Goal: Check status: Check status

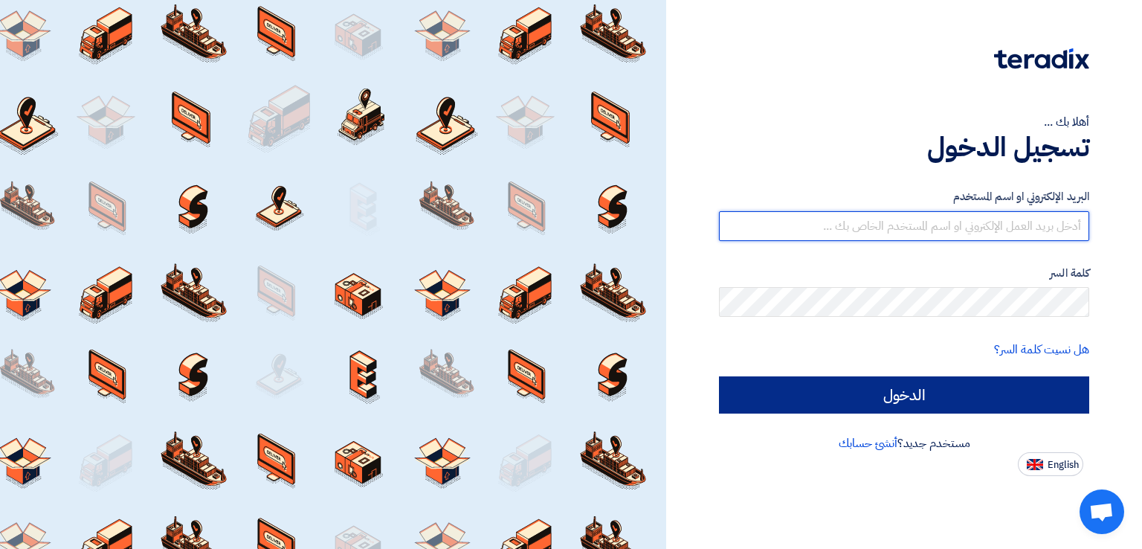
type input "[EMAIL_ADDRESS][DOMAIN_NAME]"
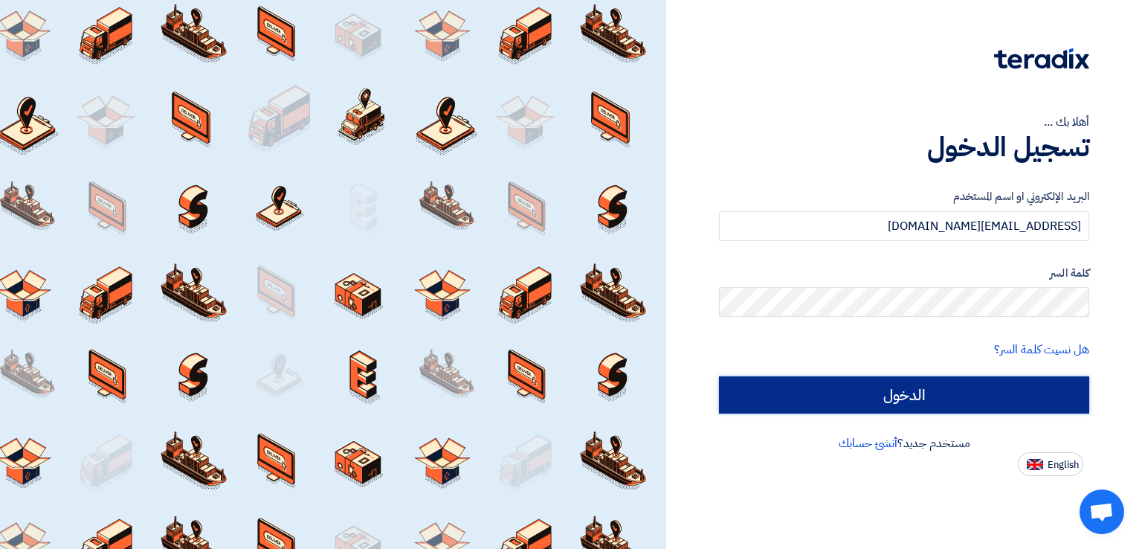
click at [758, 387] on input "الدخول" at bounding box center [904, 394] width 370 height 37
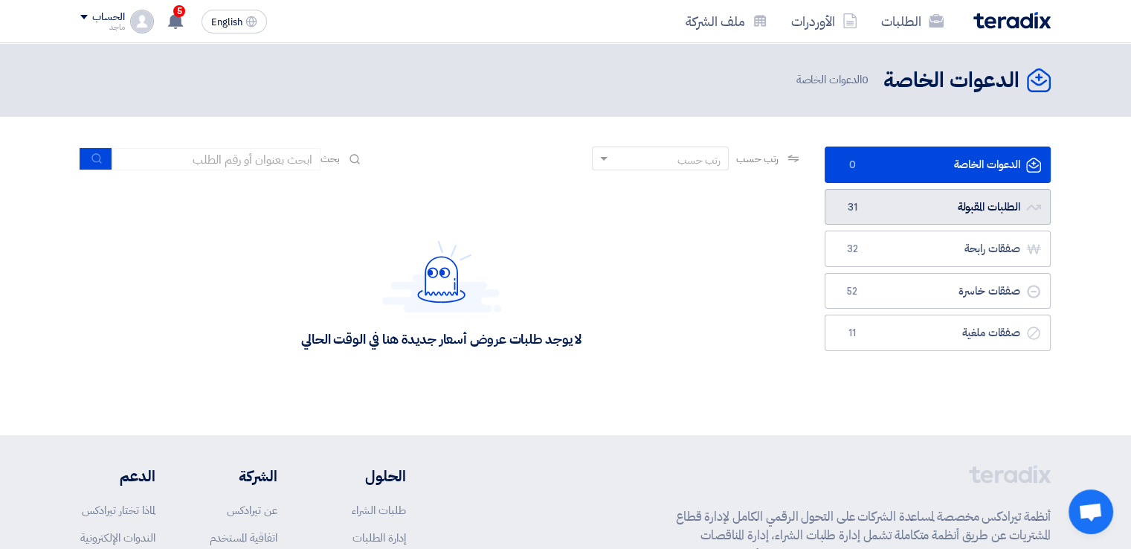
click at [932, 219] on link "الطلبات المقبولة الطلبات المقبولة 31" at bounding box center [937, 207] width 226 height 36
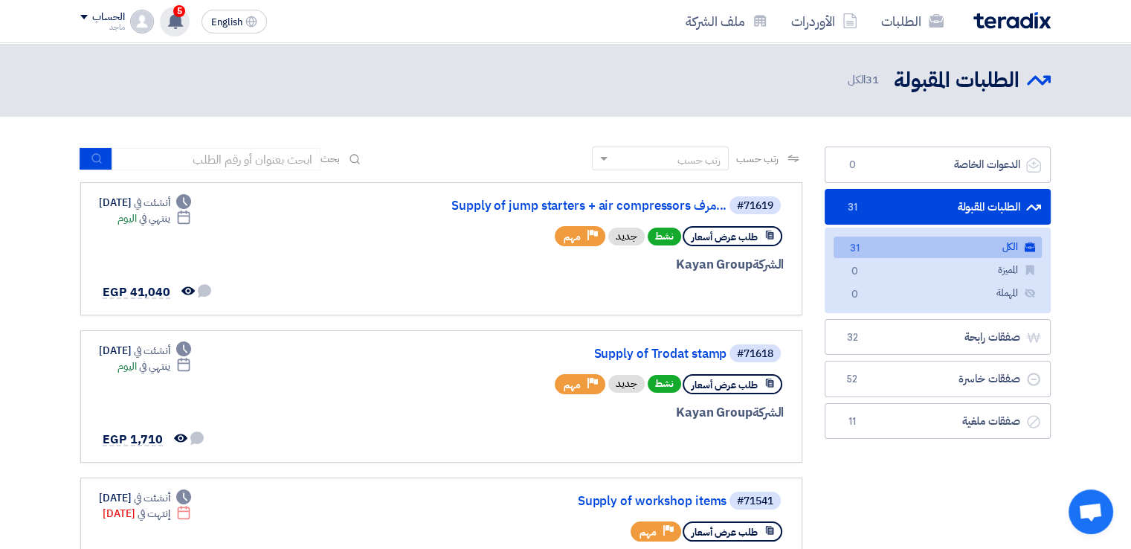
click at [179, 29] on div "5 تم مشاهدة العرض المقدم للطلب "Supply of Trodat stamp" من قبل العميل 1 minutes…" at bounding box center [175, 22] width 30 height 30
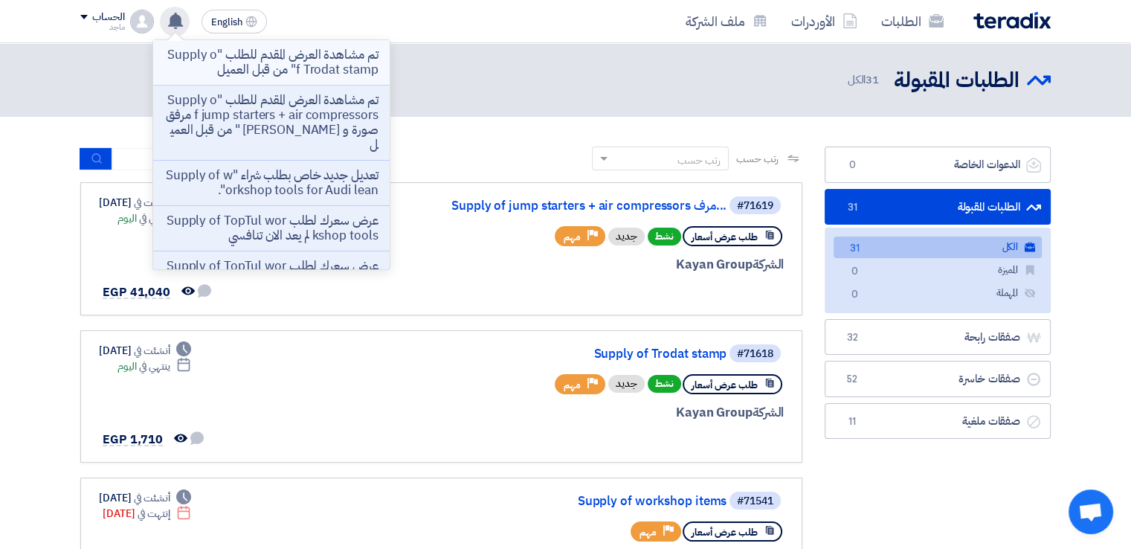
click at [265, 58] on p "تم مشاهدة العرض المقدم للطلب "Supply of Trodat stamp" من قبل العميل" at bounding box center [271, 63] width 213 height 30
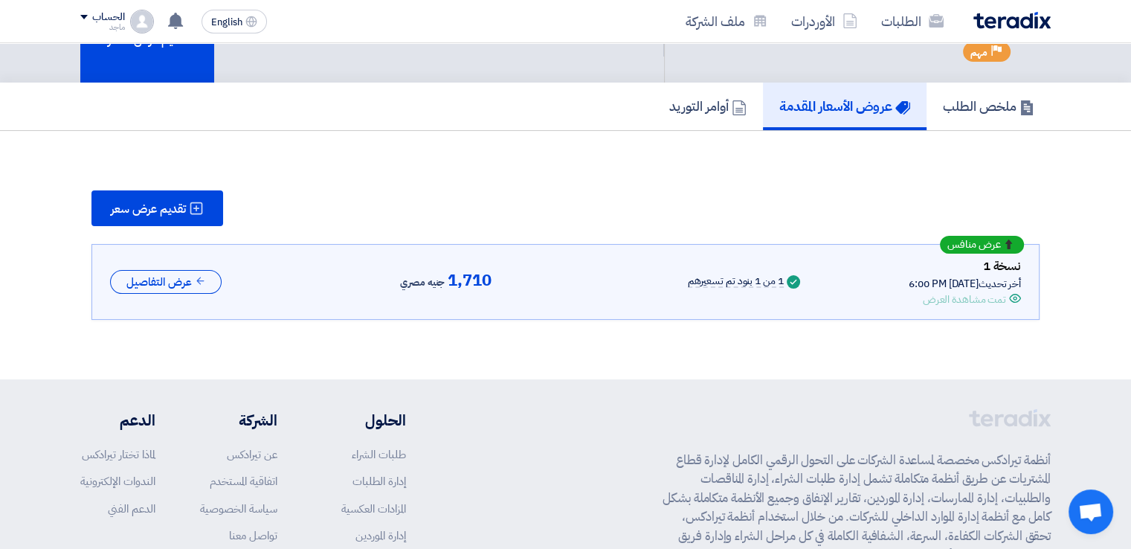
scroll to position [73, 0]
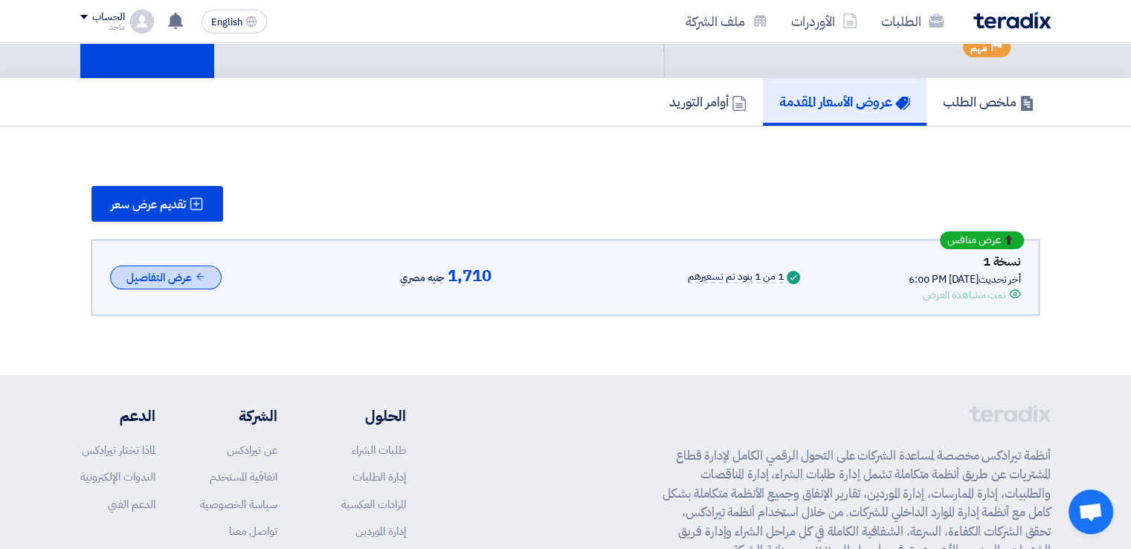
click at [149, 277] on button "عرض التفاصيل" at bounding box center [165, 277] width 111 height 25
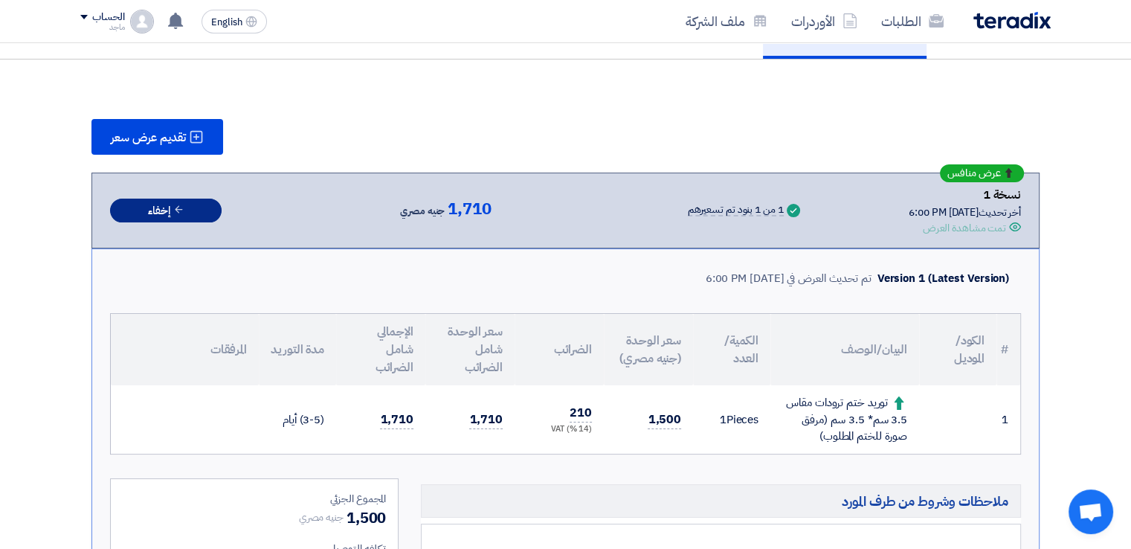
scroll to position [149, 0]
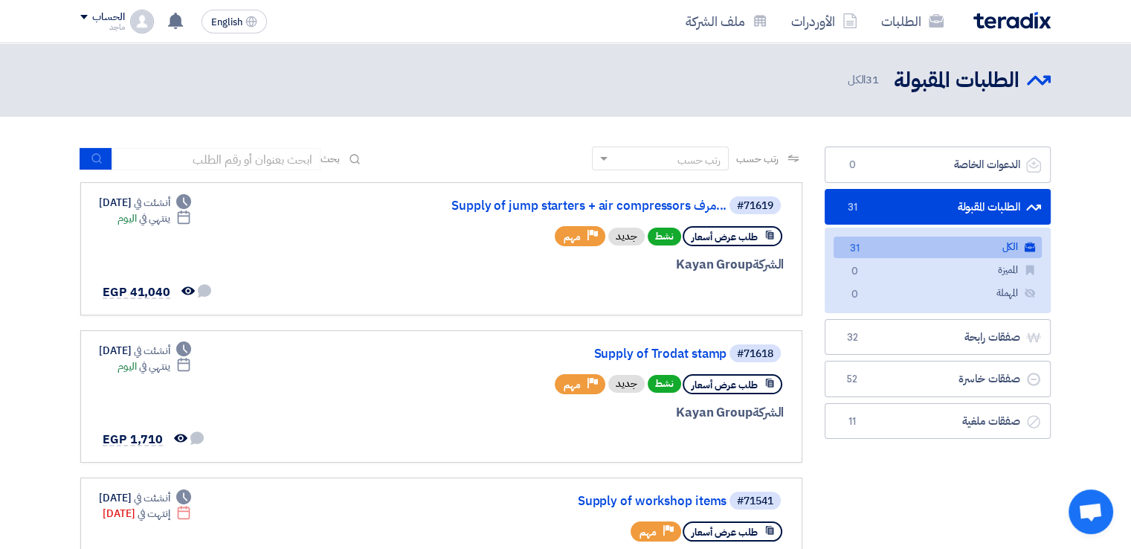
click at [361, 147] on div "بحث" at bounding box center [221, 158] width 283 height 23
click at [409, 239] on div "#71619 Supply of jump starters + air compressors مرف... طلب عرض أسعار نشط جديد …" at bounding box center [441, 249] width 685 height 108
click at [267, 80] on div "الطلبات المقبولة الطلبات المقبولة 31 الكل" at bounding box center [565, 79] width 970 height 29
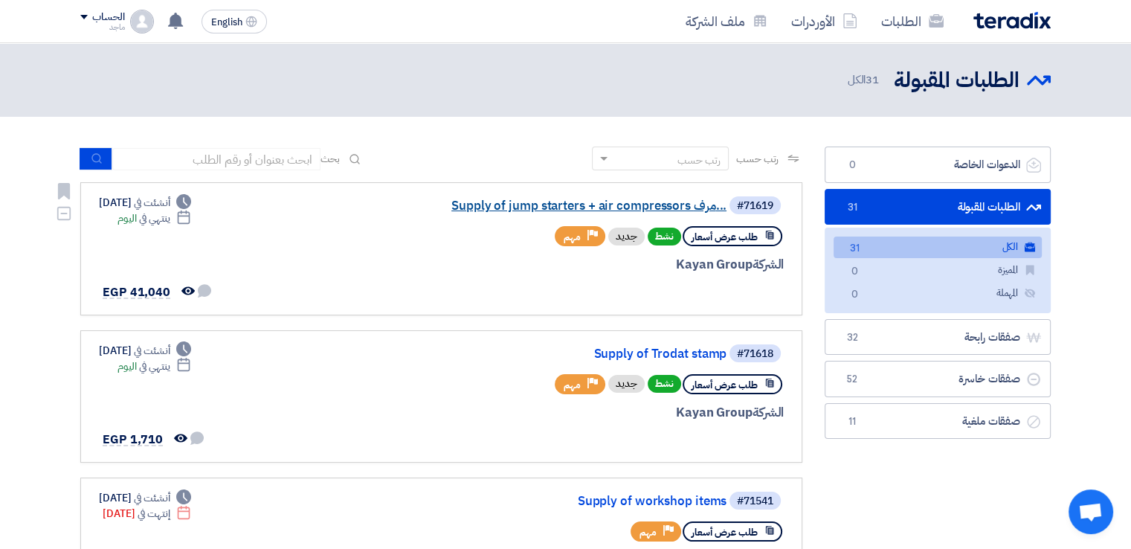
click at [691, 204] on link "Supply of jump starters + air compressors مرف..." at bounding box center [577, 205] width 297 height 13
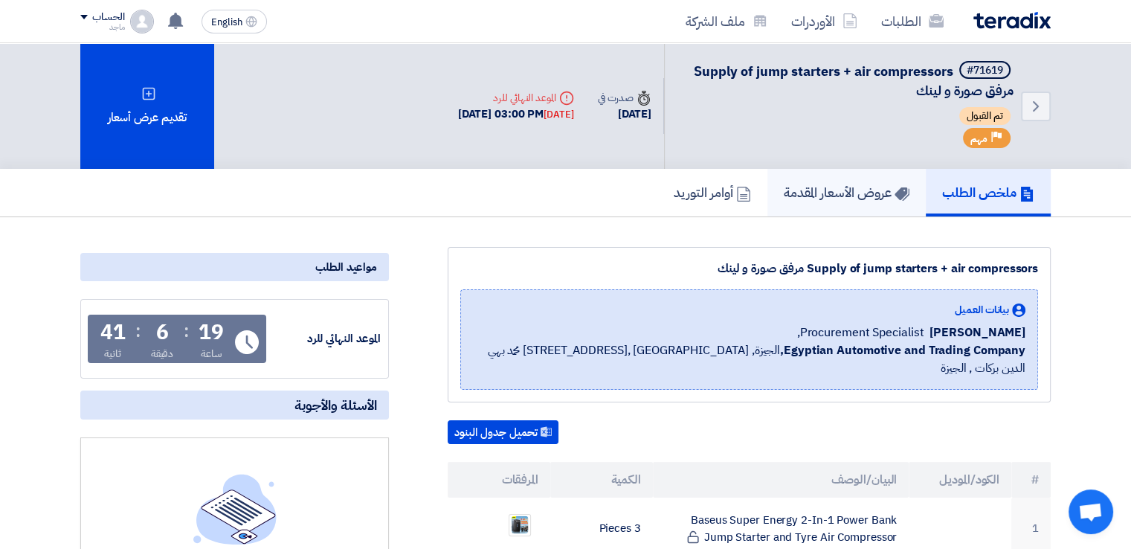
click at [868, 206] on link "عروض الأسعار المقدمة" at bounding box center [846, 193] width 158 height 48
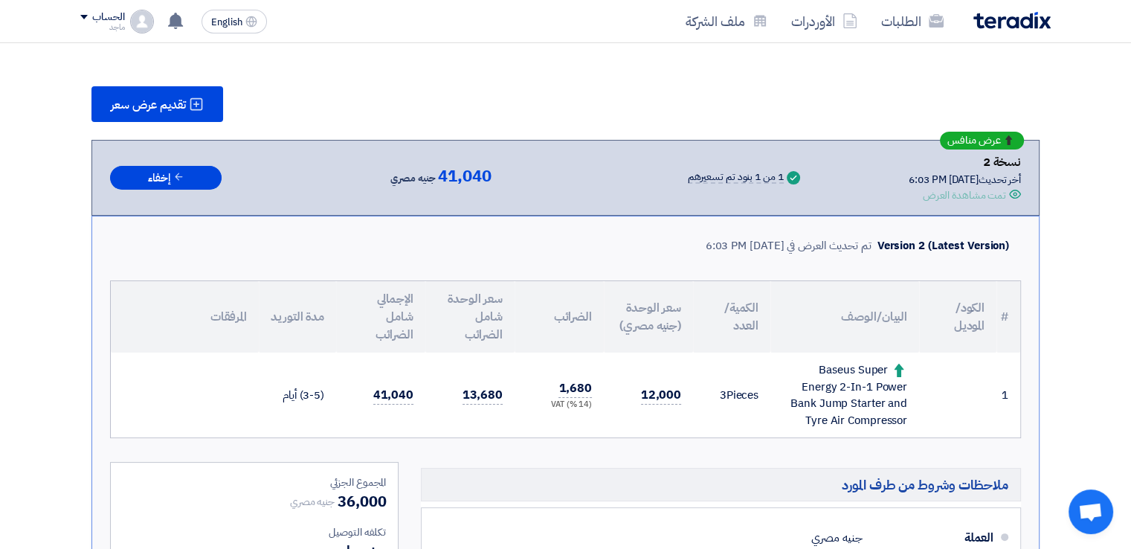
scroll to position [195, 0]
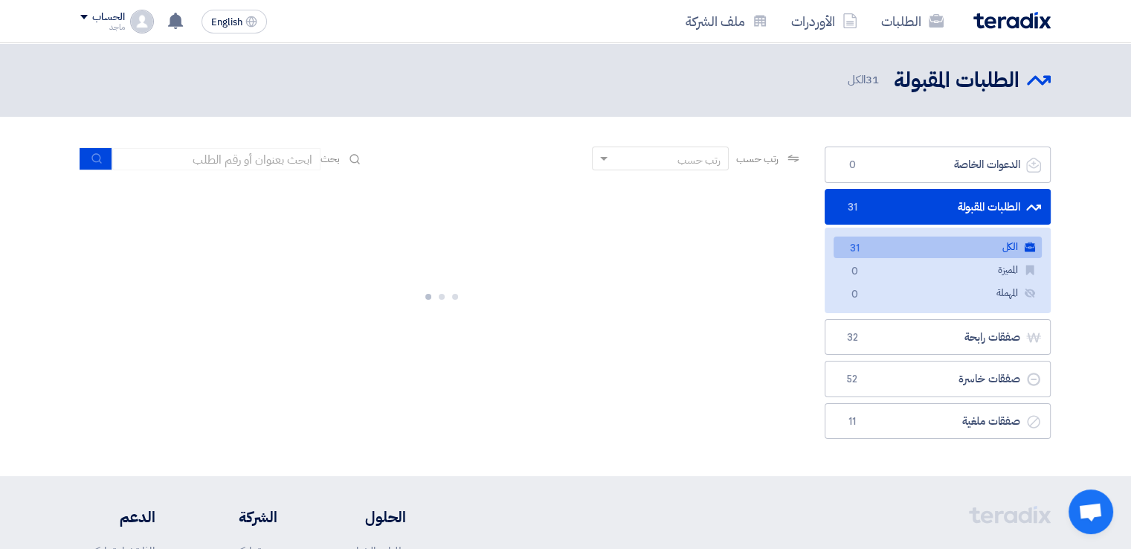
click at [506, 353] on div at bounding box center [441, 293] width 722 height 223
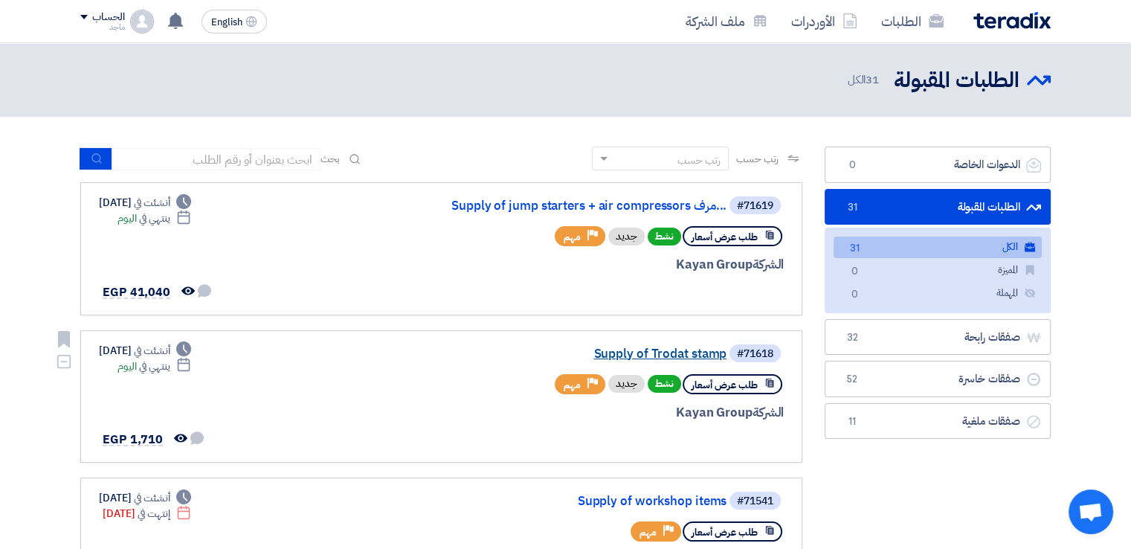
click at [633, 347] on link "Supply of Trodat stamp" at bounding box center [577, 353] width 297 height 13
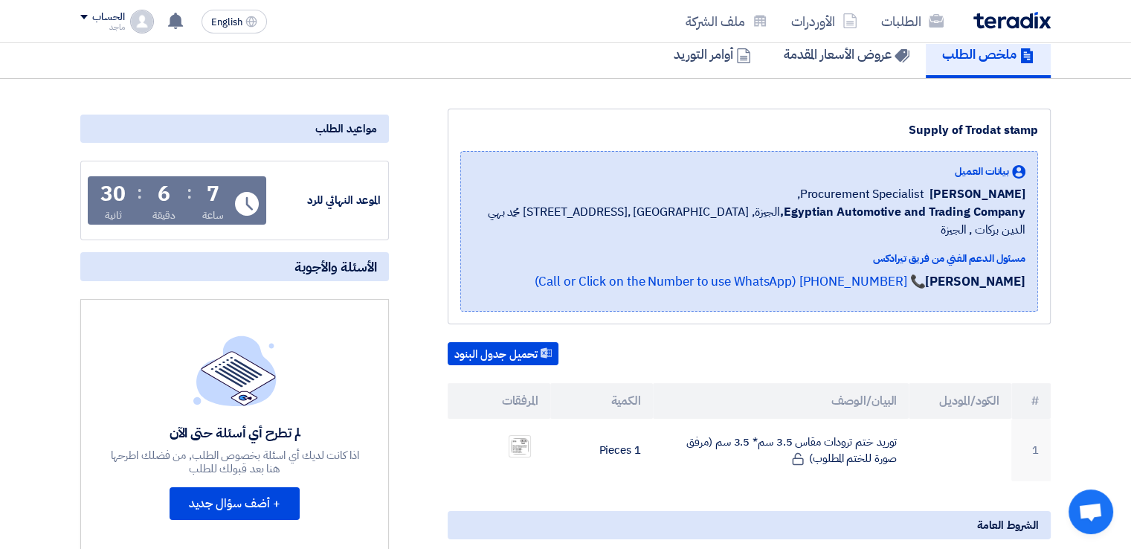
scroll to position [135, 0]
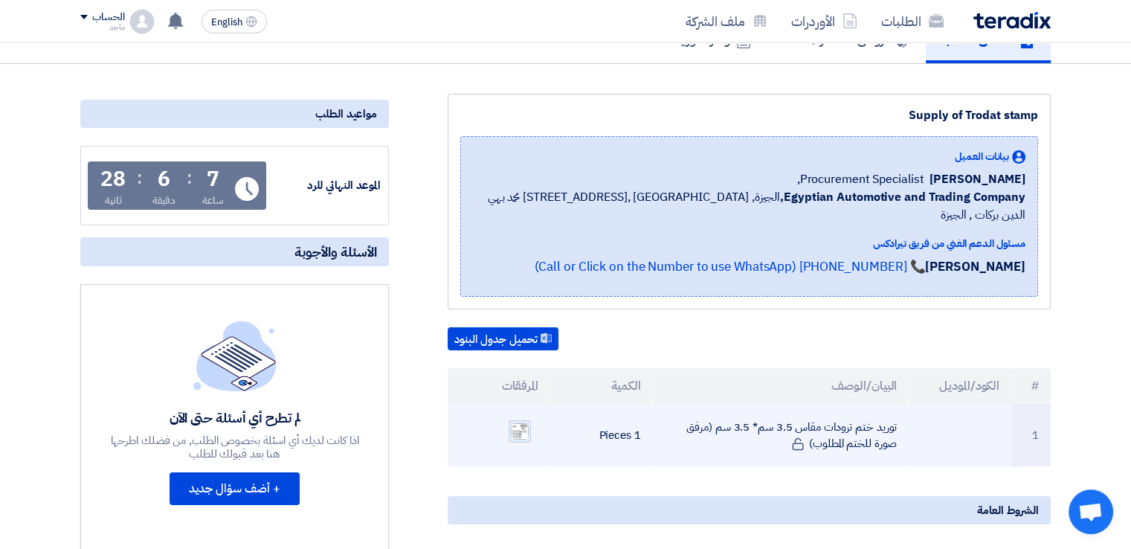
click at [517, 421] on img at bounding box center [519, 430] width 21 height 19
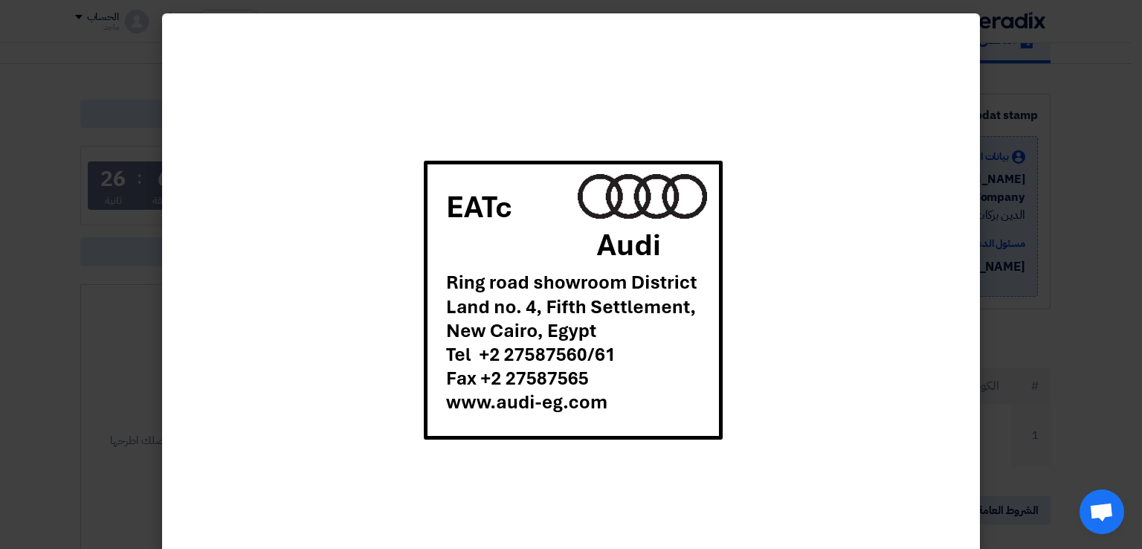
click at [1016, 343] on modal-container at bounding box center [571, 274] width 1142 height 549
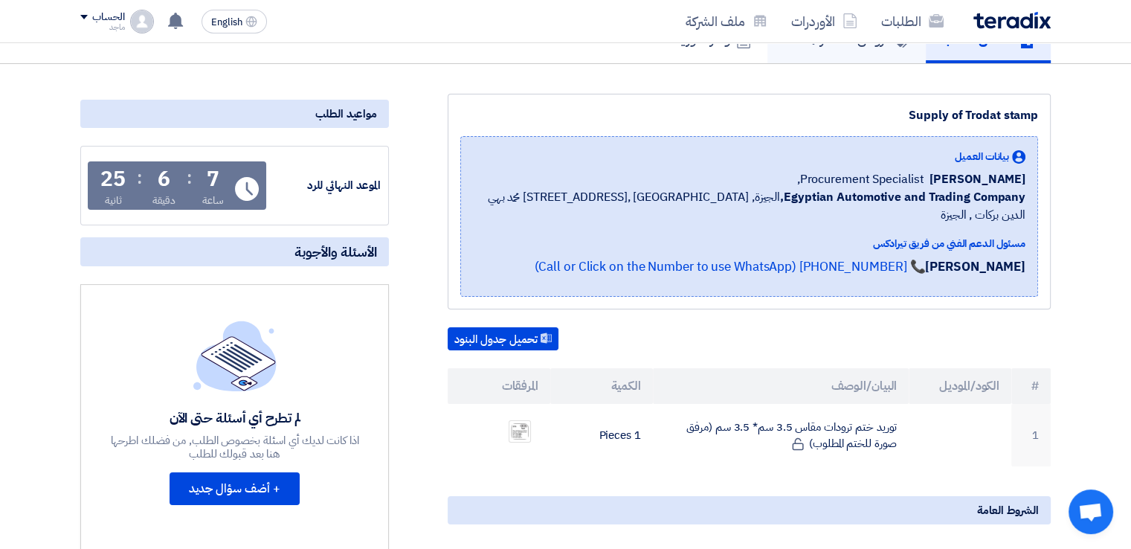
click at [824, 54] on link "عروض الأسعار المقدمة" at bounding box center [846, 40] width 158 height 48
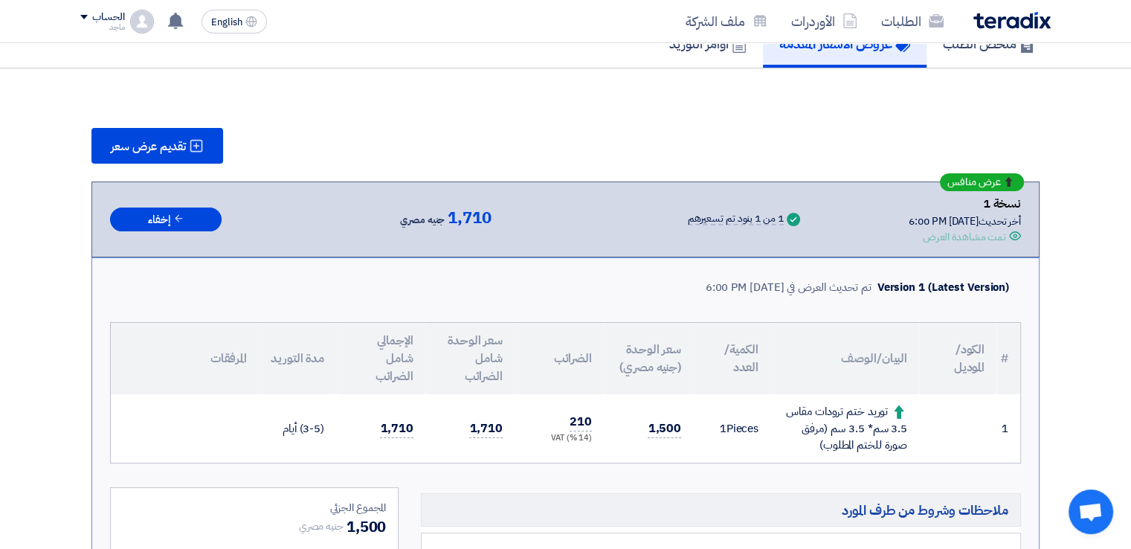
scroll to position [135, 0]
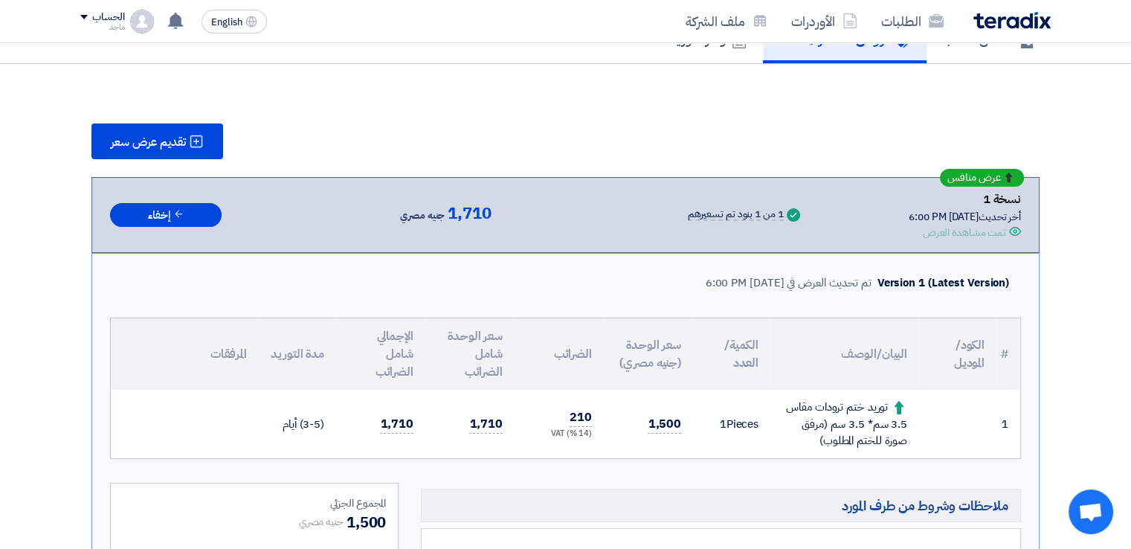
click at [824, 54] on link "عروض الأسعار المقدمة" at bounding box center [845, 40] width 164 height 48
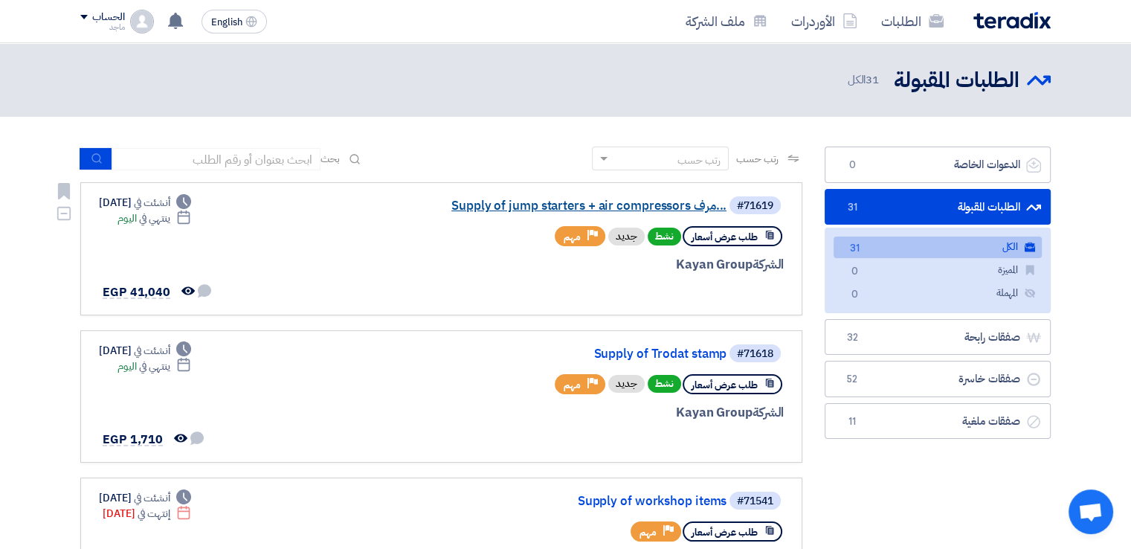
click at [634, 210] on link "Supply of jump starters + air compressors مرف..." at bounding box center [577, 205] width 297 height 13
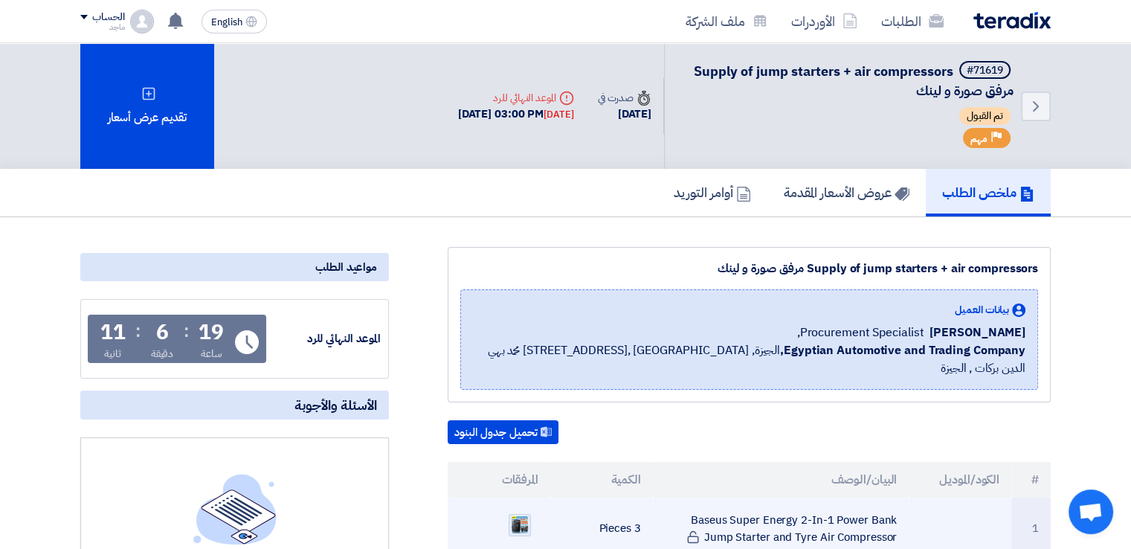
click at [517, 514] on img at bounding box center [519, 525] width 21 height 22
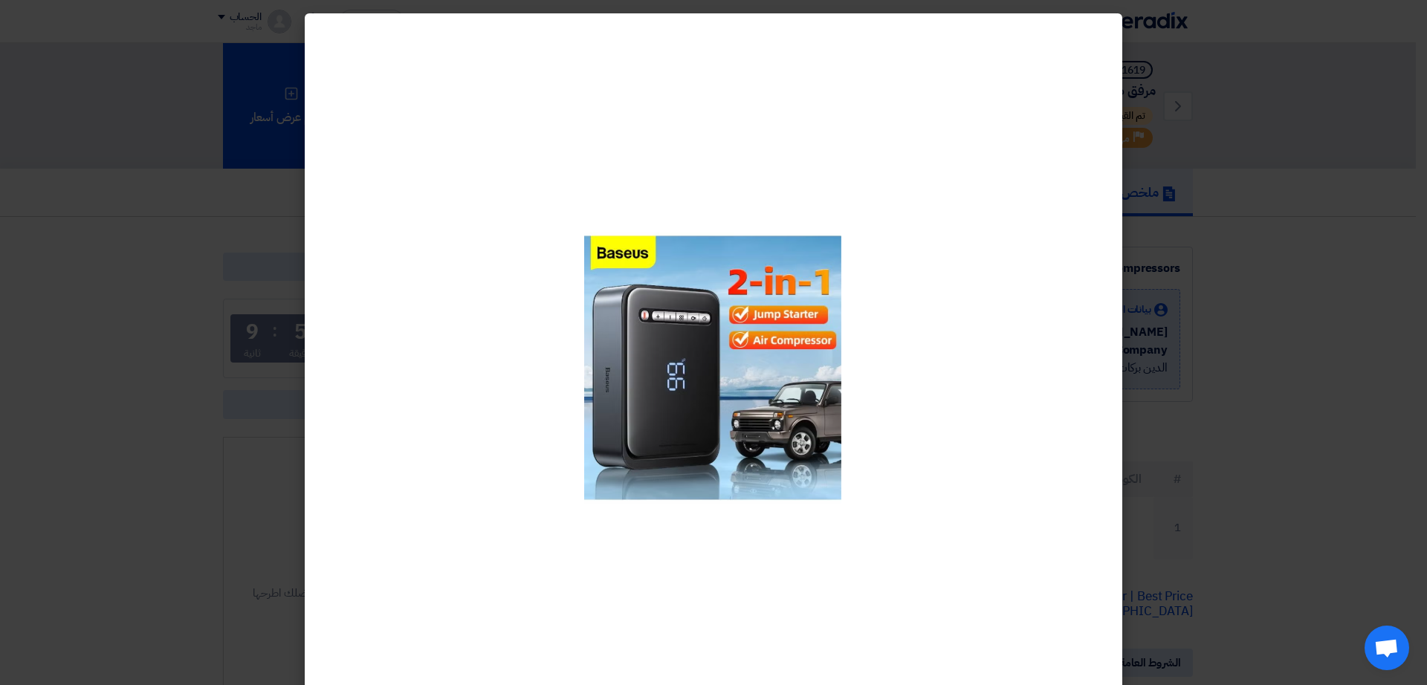
click at [1111, 378] on div at bounding box center [714, 367] width 818 height 709
click at [1141, 335] on modal-container at bounding box center [713, 342] width 1427 height 685
